Goal: Task Accomplishment & Management: Manage account settings

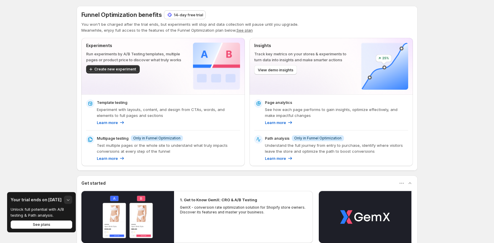
click at [67, 203] on button "button" at bounding box center [68, 200] width 8 height 8
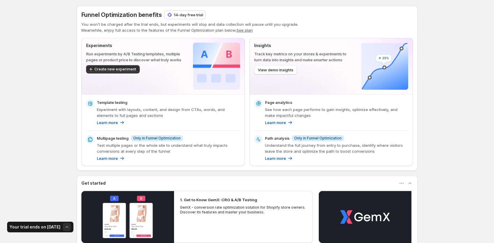
click at [64, 226] on icon "button" at bounding box center [67, 227] width 6 height 6
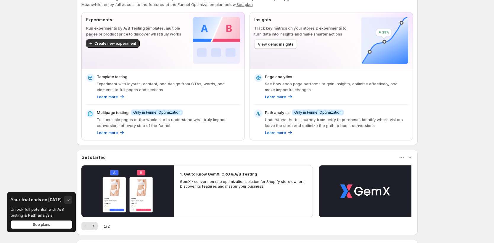
scroll to position [92, 0]
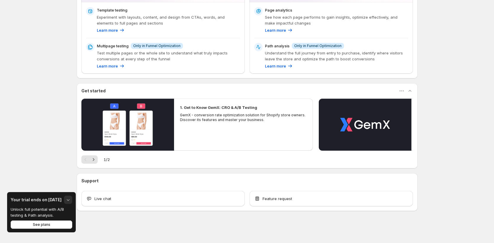
click at [60, 186] on div "Funnel Optimization benefits 14-day free trial You won't be charged after the t…" at bounding box center [247, 75] width 494 height 335
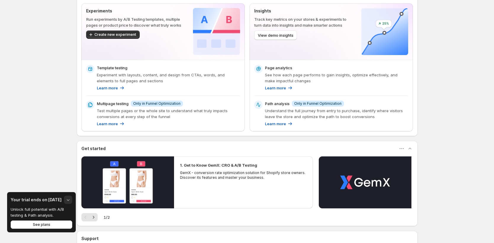
scroll to position [0, 0]
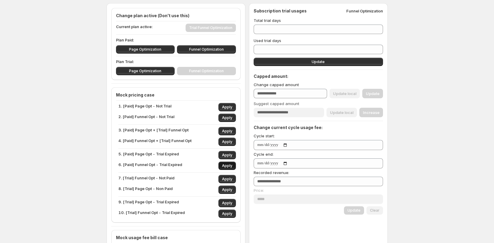
scroll to position [55, 0]
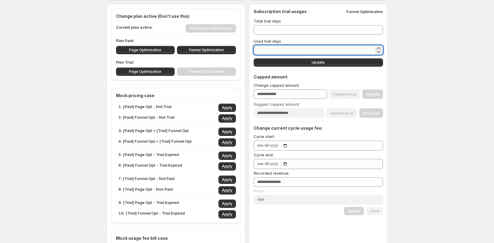
drag, startPoint x: 268, startPoint y: 51, endPoint x: 256, endPoint y: 50, distance: 11.6
click at [256, 50] on input "*" at bounding box center [314, 49] width 121 height 9
type input "*"
type input "**"
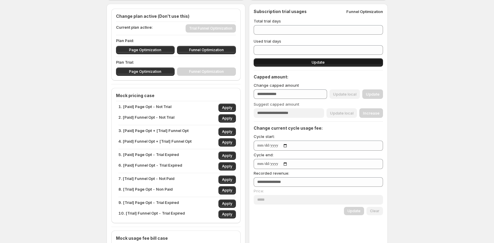
click at [311, 64] on button "Update" at bounding box center [318, 62] width 129 height 8
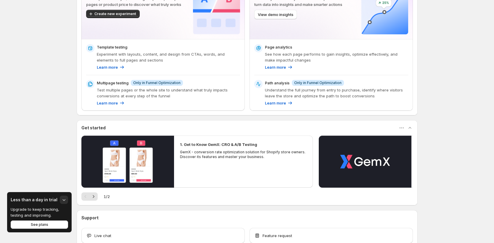
click at [63, 229] on div "Less than a day in trial Upgrade to keep tracking, testing and improving. See p…" at bounding box center [39, 212] width 65 height 40
click at [63, 227] on button "See plans" at bounding box center [39, 225] width 57 height 8
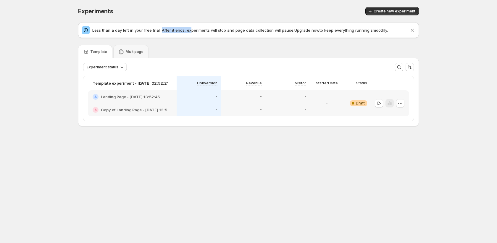
drag, startPoint x: 160, startPoint y: 30, endPoint x: 187, endPoint y: 31, distance: 27.3
click at [187, 31] on p "Less than a day left in your free trial. After it ends, experiments will stop a…" at bounding box center [250, 30] width 317 height 6
drag, startPoint x: 228, startPoint y: 31, endPoint x: 283, endPoint y: 28, distance: 54.9
click at [283, 28] on p "Less than a day left in your free trial. After it ends, experiments will stop a…" at bounding box center [250, 30] width 317 height 6
click at [302, 32] on button "Upgrade now" at bounding box center [307, 30] width 25 height 5
